Goal: Information Seeking & Learning: Compare options

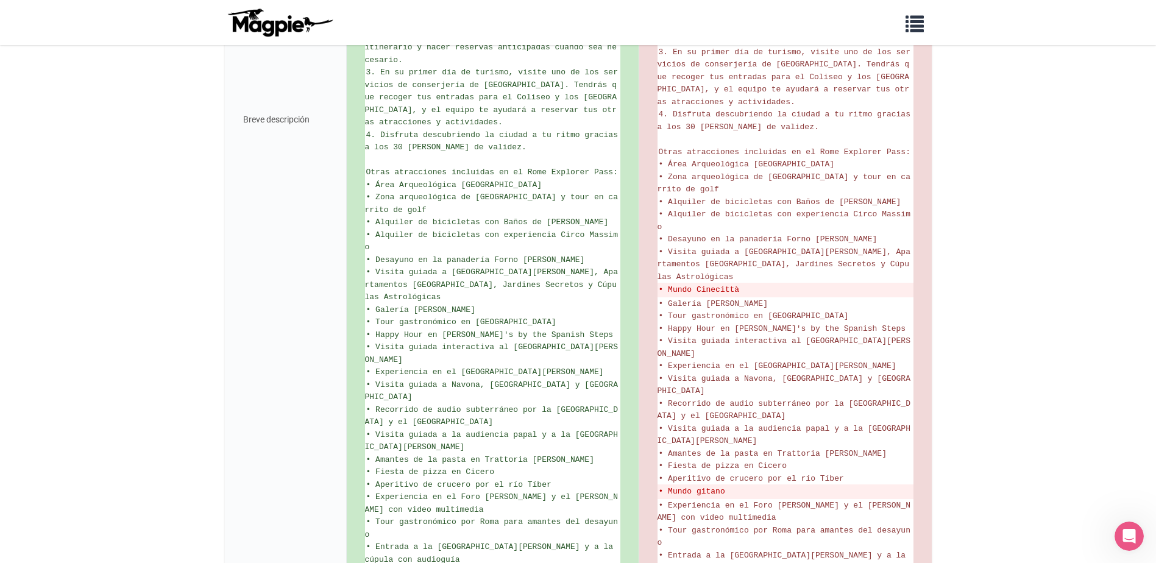
scroll to position [738, 0]
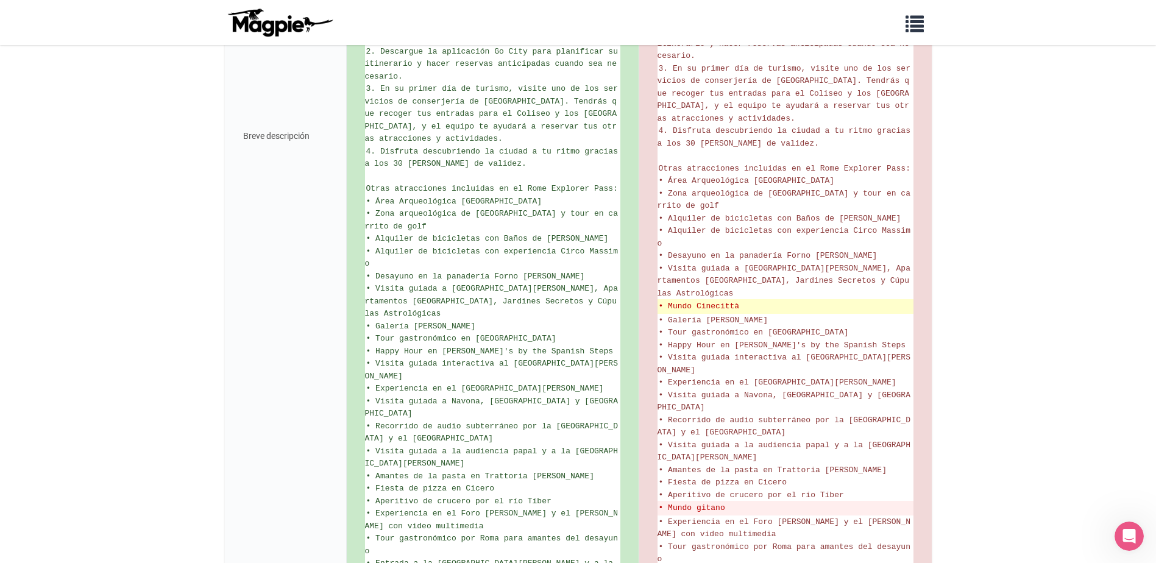
click at [747, 301] on del "• Mundo Cinecittà" at bounding box center [786, 307] width 254 height 12
drag, startPoint x: 743, startPoint y: 291, endPoint x: 711, endPoint y: 293, distance: 32.4
click at [717, 301] on del "• Mundo Cinecittà" at bounding box center [786, 307] width 254 height 12
click at [669, 301] on del "• Mundo Cinecittà" at bounding box center [786, 307] width 254 height 12
drag, startPoint x: 666, startPoint y: 291, endPoint x: 692, endPoint y: 291, distance: 26.8
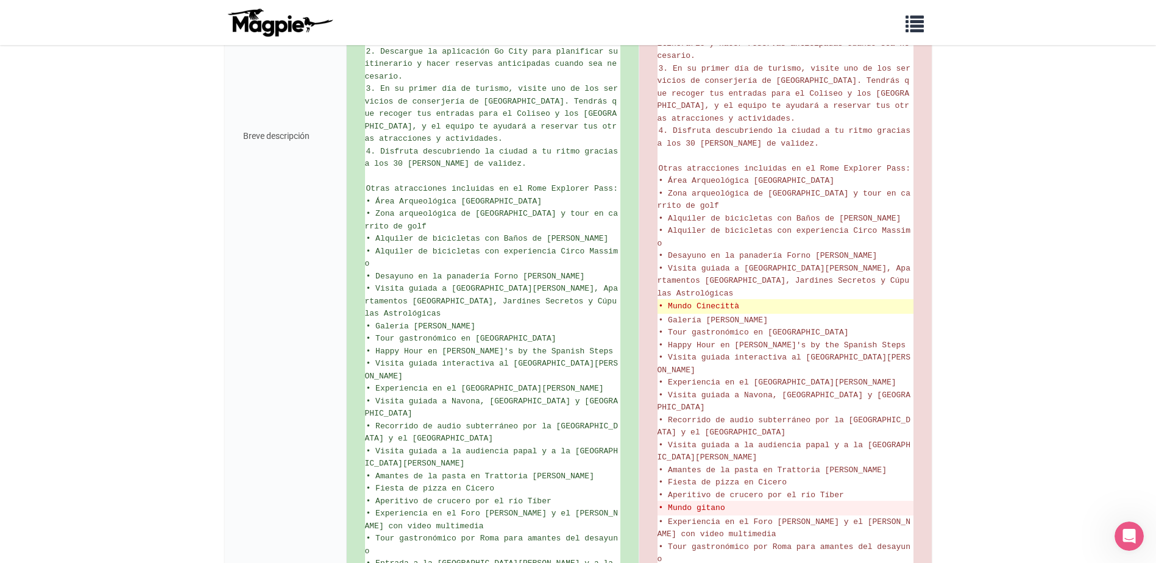
click at [667, 301] on del "• Mundo Cinecittà" at bounding box center [786, 307] width 254 height 12
click at [685, 301] on del "• Mundo Cinecittà" at bounding box center [786, 307] width 254 height 12
click at [692, 301] on del "• Mundo Cinecittà" at bounding box center [786, 307] width 254 height 12
drag, startPoint x: 708, startPoint y: 291, endPoint x: 745, endPoint y: 291, distance: 37.2
click at [731, 301] on del "• Mundo Cinecittà" at bounding box center [786, 307] width 254 height 12
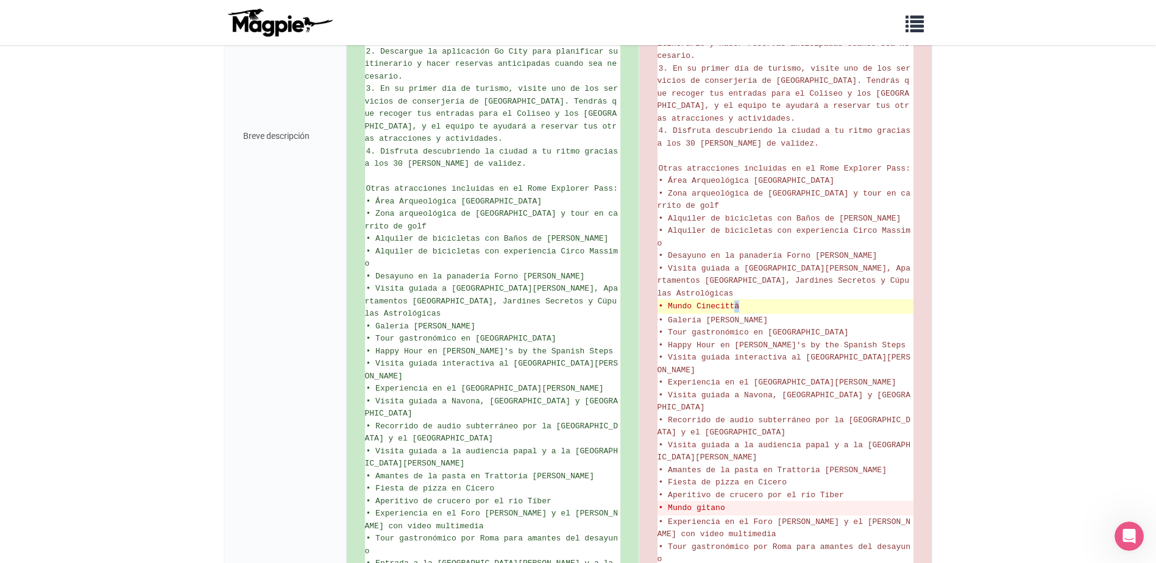
click at [745, 301] on del "• Mundo Cinecittà" at bounding box center [786, 307] width 254 height 12
drag, startPoint x: 745, startPoint y: 291, endPoint x: 759, endPoint y: 291, distance: 13.4
click at [759, 301] on del "• Mundo Cinecittà" at bounding box center [786, 307] width 254 height 12
drag, startPoint x: 666, startPoint y: 290, endPoint x: 758, endPoint y: 294, distance: 92.7
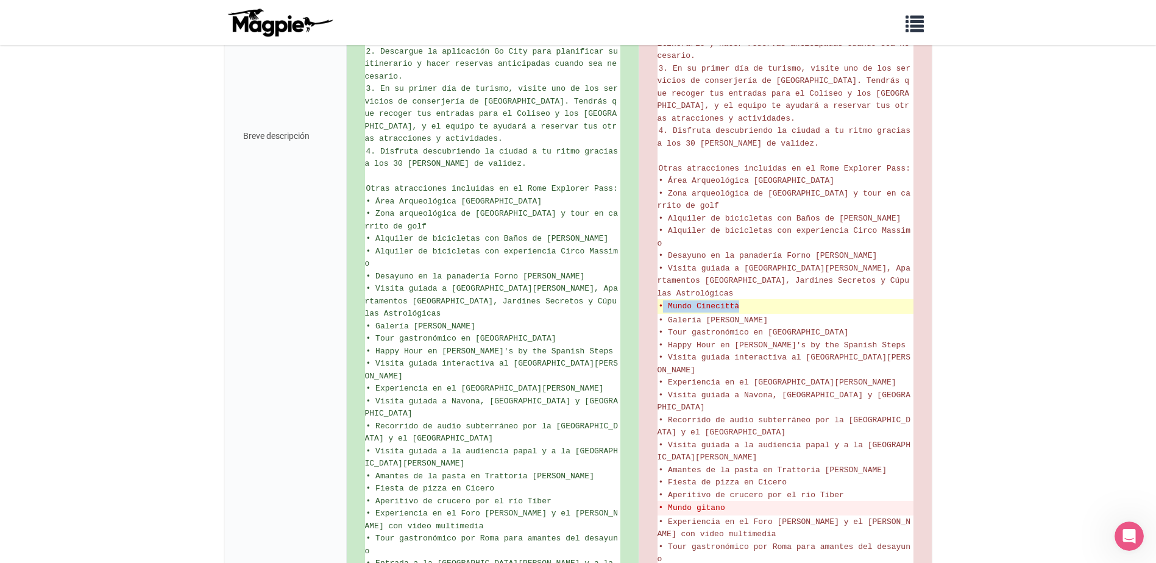
click at [758, 301] on del "• Mundo Cinecittà" at bounding box center [786, 307] width 254 height 12
copy del "Mundo Cinecittà"
click at [758, 301] on del "• Mundo Cinecittà" at bounding box center [786, 307] width 254 height 12
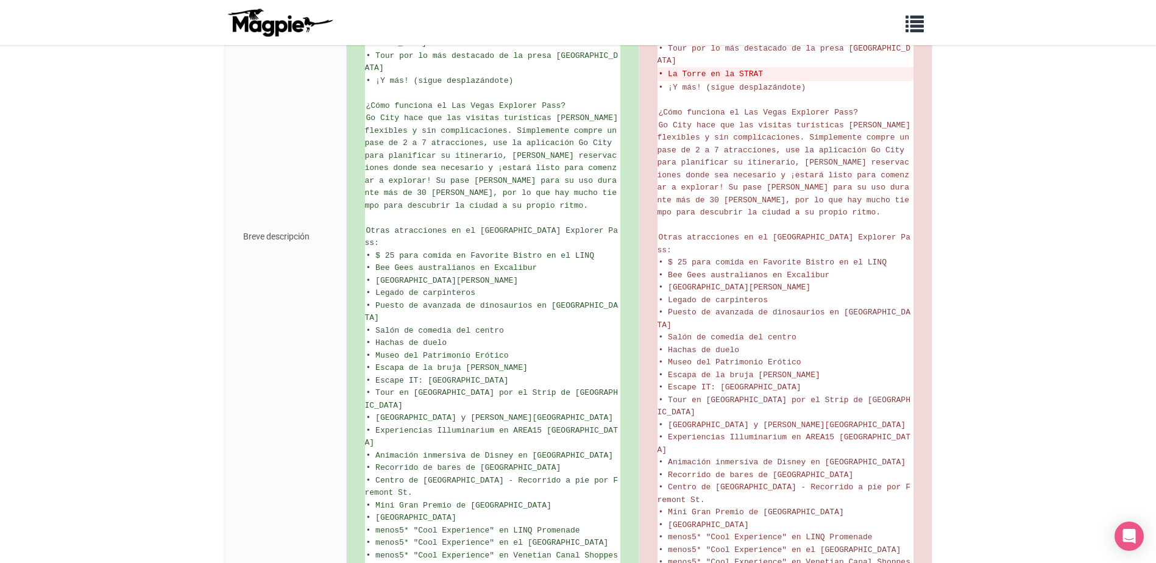
scroll to position [549, 0]
